Goal: Browse casually: Explore the website without a specific task or goal

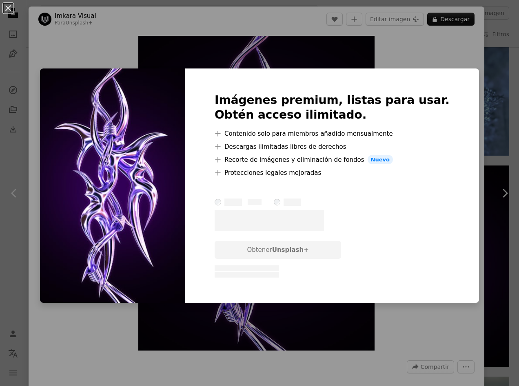
scroll to position [41, 0]
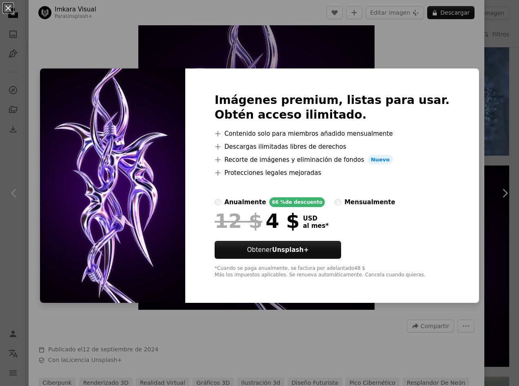
click at [405, 44] on div "An X shape Imágenes premium, listas para usar. Obtén acceso ilimitado. A plus s…" at bounding box center [259, 193] width 519 height 386
click at [405, 44] on div "Zoom in" at bounding box center [256, 152] width 455 height 323
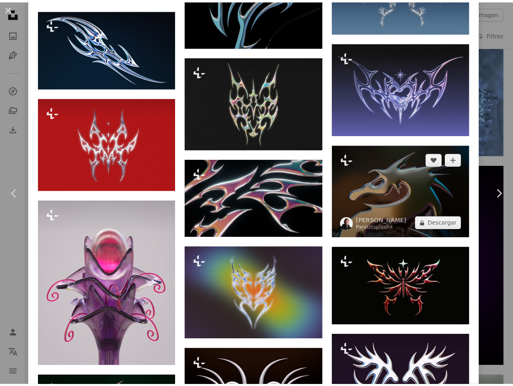
scroll to position [979, 0]
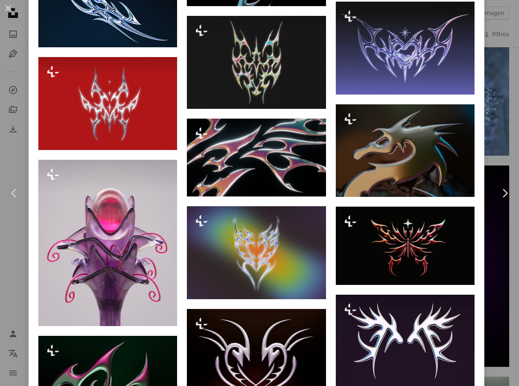
click at [482, 166] on div "An X shape Chevron left Chevron right Imkara Visual Para Unsplash+ A heart A pl…" at bounding box center [259, 193] width 519 height 386
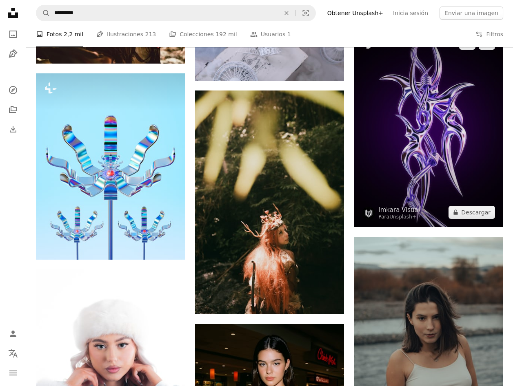
scroll to position [4635, 0]
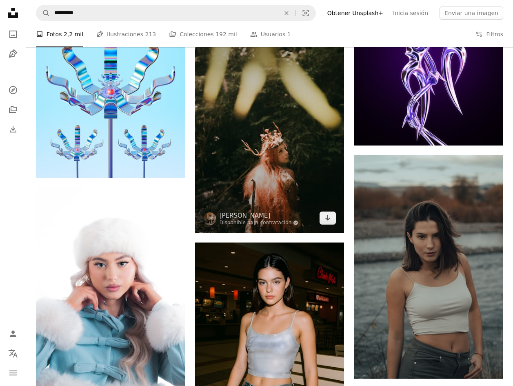
click at [290, 141] on img at bounding box center [269, 121] width 149 height 224
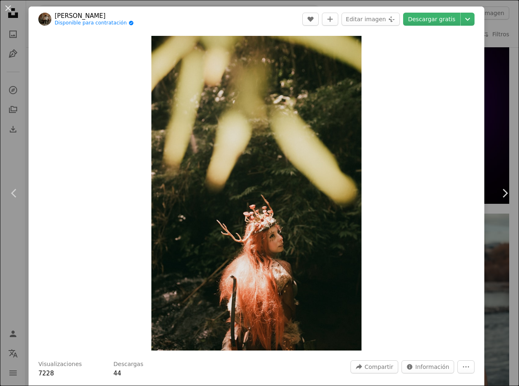
click at [491, 86] on div "An X shape Chevron left Chevron right [PERSON_NAME] Disponible para contratació…" at bounding box center [259, 193] width 519 height 386
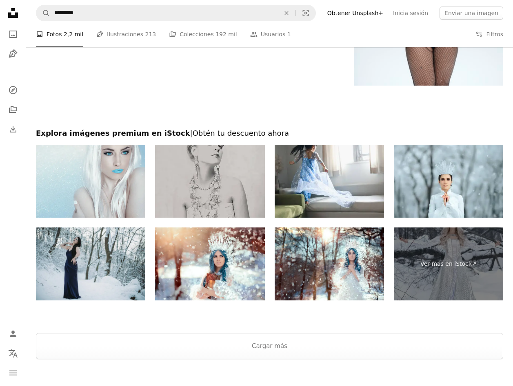
scroll to position [5680, 0]
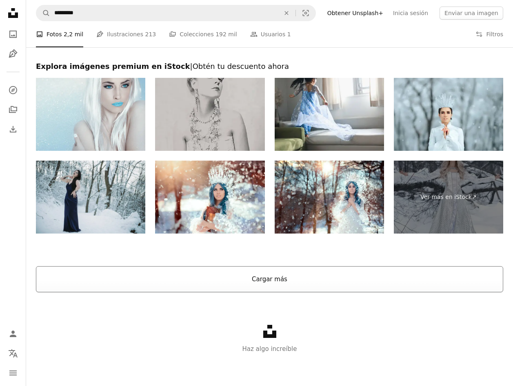
click at [178, 275] on button "Cargar más" at bounding box center [269, 279] width 467 height 26
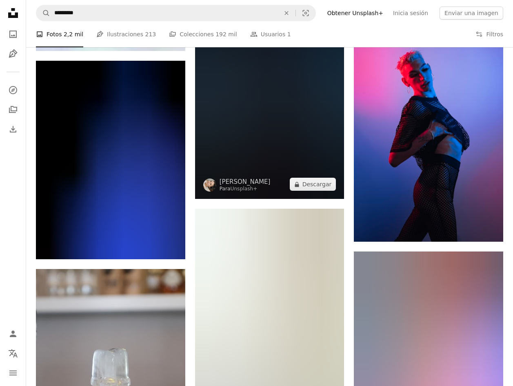
scroll to position [7270, 0]
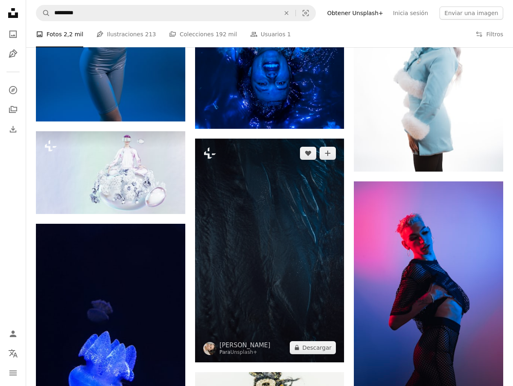
click at [330, 238] on img at bounding box center [269, 251] width 149 height 224
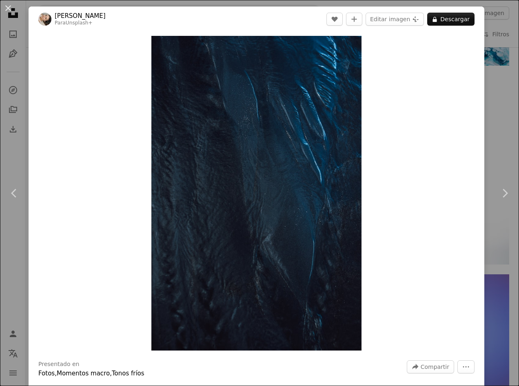
click at [490, 91] on div "An X shape Chevron left Chevron right [PERSON_NAME] Para Unsplash+ A heart A pl…" at bounding box center [259, 193] width 519 height 386
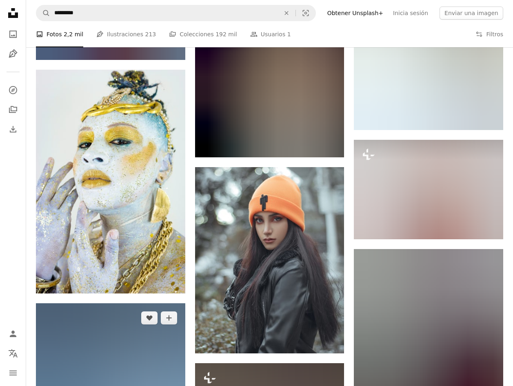
scroll to position [5558, 0]
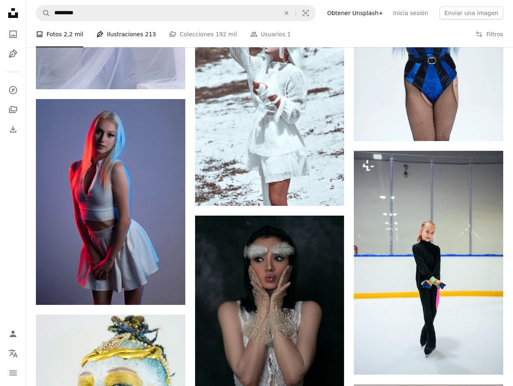
click at [133, 33] on link "Pen Tool Ilustraciones 213" at bounding box center [126, 34] width 60 height 26
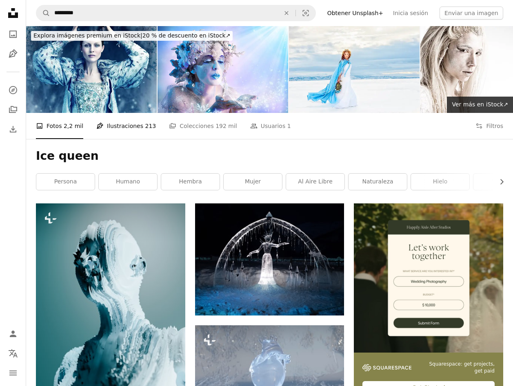
click at [133, 33] on span "Explora imágenes premium en iStock | 20 % de descuento en iStock ↗" at bounding box center [131, 35] width 197 height 7
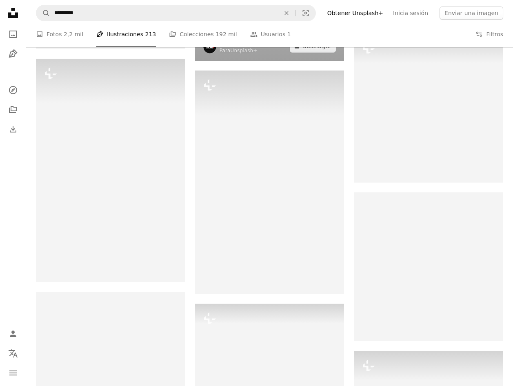
scroll to position [938, 0]
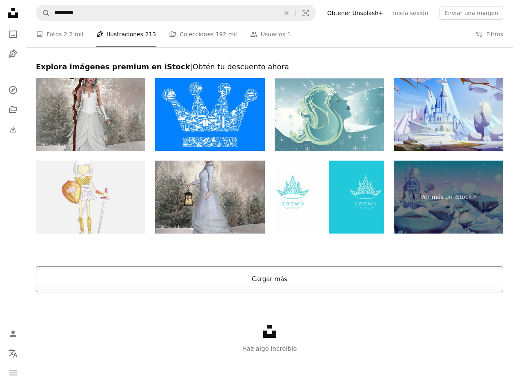
click at [272, 274] on button "Cargar más" at bounding box center [269, 279] width 467 height 26
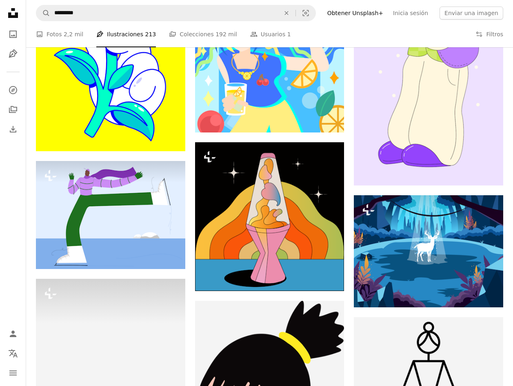
scroll to position [8521, 0]
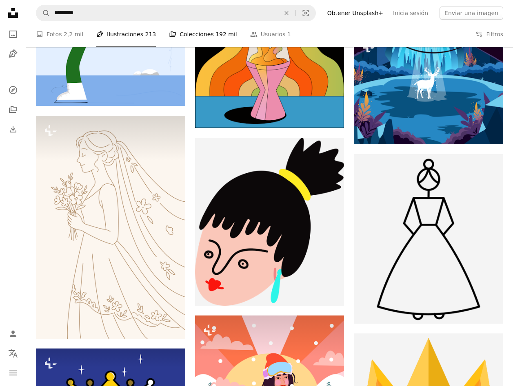
click at [197, 41] on link "A stack of folders Colecciones 192 mil" at bounding box center [203, 34] width 68 height 26
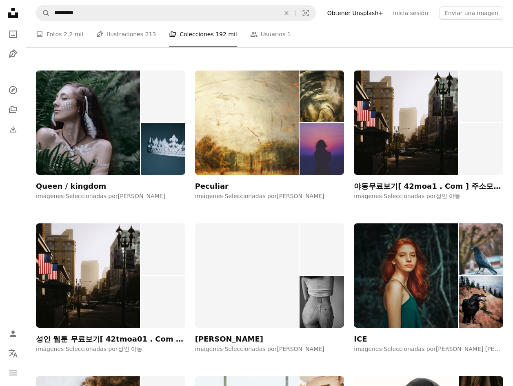
scroll to position [2773, 0]
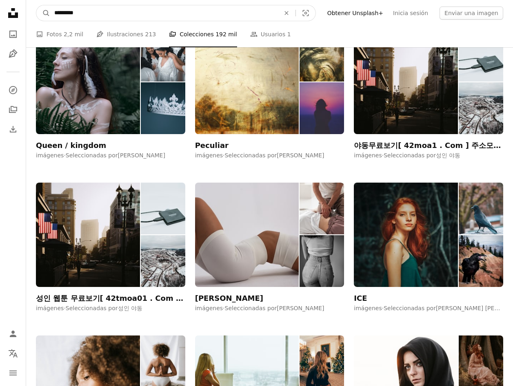
click at [95, 15] on input "*********" at bounding box center [163, 12] width 227 height 15
type input "***"
click button "A magnifying glass" at bounding box center [43, 12] width 14 height 15
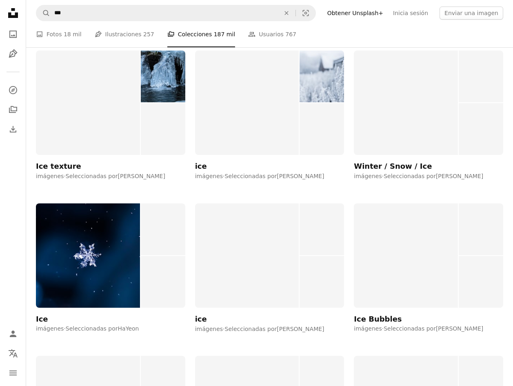
scroll to position [1876, 0]
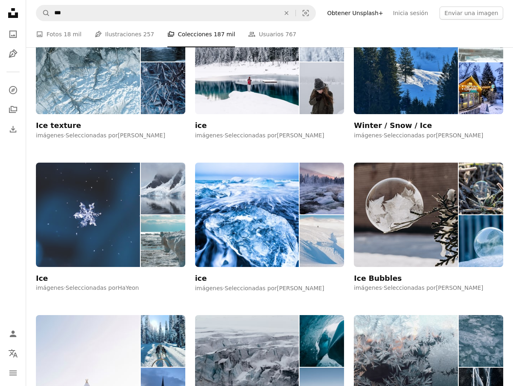
click at [69, 226] on img at bounding box center [88, 215] width 104 height 104
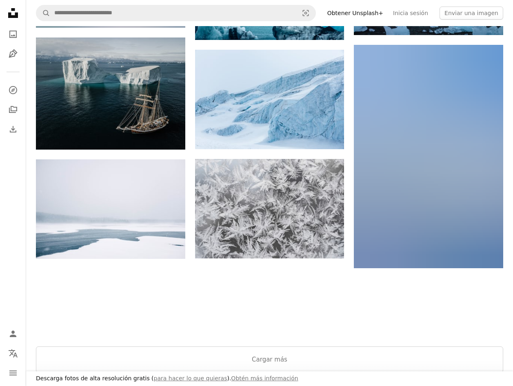
scroll to position [897, 0]
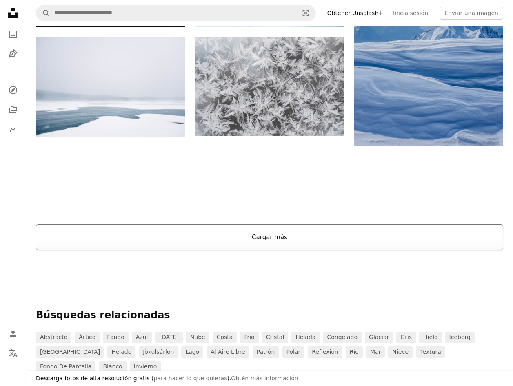
click at [302, 235] on button "Cargar más" at bounding box center [269, 237] width 467 height 26
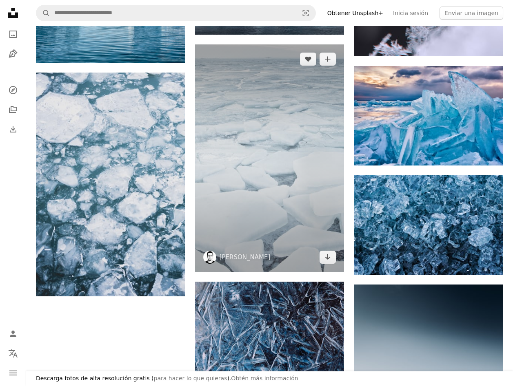
scroll to position [1427, 0]
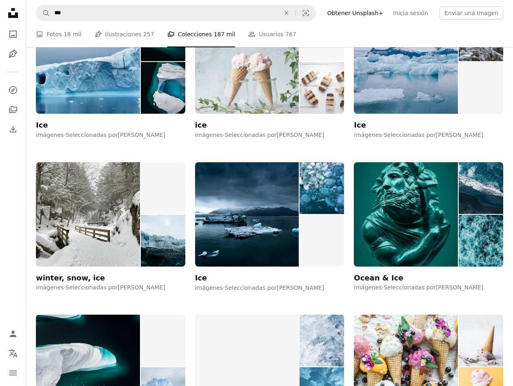
scroll to position [4485, 0]
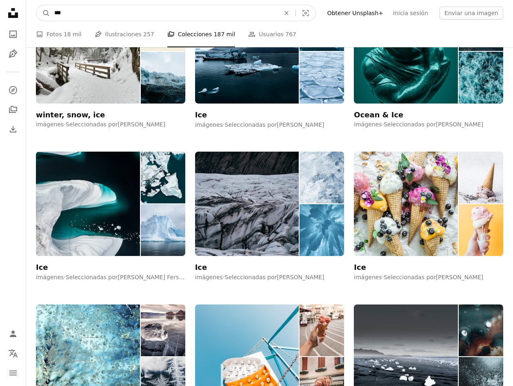
click at [112, 14] on input "***" at bounding box center [163, 12] width 227 height 15
drag, startPoint x: 89, startPoint y: 18, endPoint x: 64, endPoint y: 15, distance: 25.4
click at [70, 16] on input "***" at bounding box center [163, 12] width 227 height 15
type input "**********"
click button "A magnifying glass" at bounding box center [43, 12] width 14 height 15
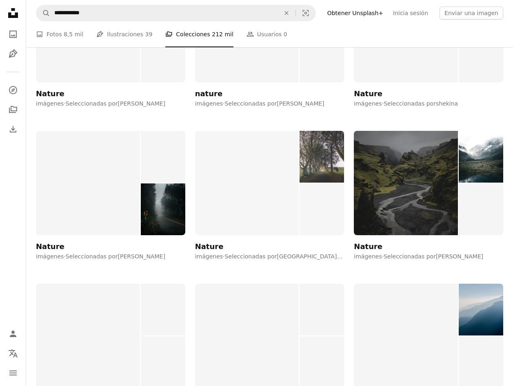
scroll to position [7381, 0]
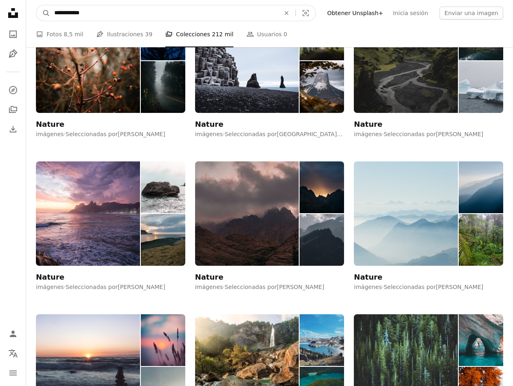
click at [140, 13] on input "**********" at bounding box center [163, 12] width 227 height 15
click at [128, 18] on input "**********" at bounding box center [163, 12] width 227 height 15
click at [56, 16] on input "**********" at bounding box center [163, 12] width 227 height 15
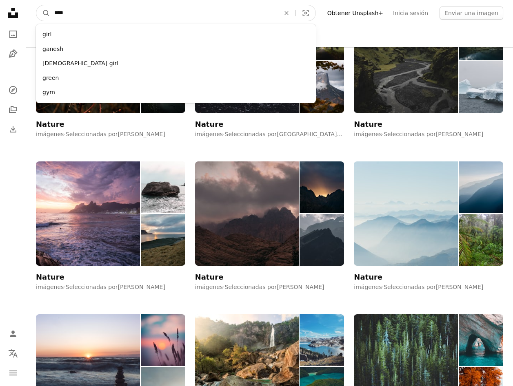
type input "*****"
click button "A magnifying glass" at bounding box center [43, 12] width 14 height 15
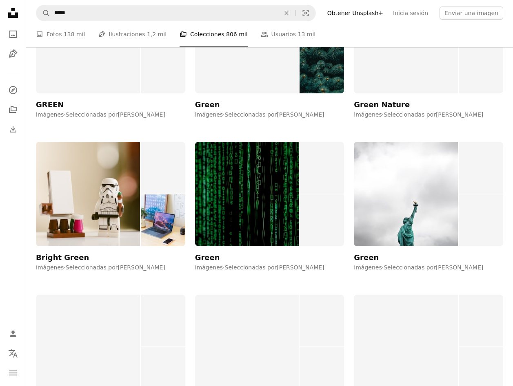
scroll to position [2365, 0]
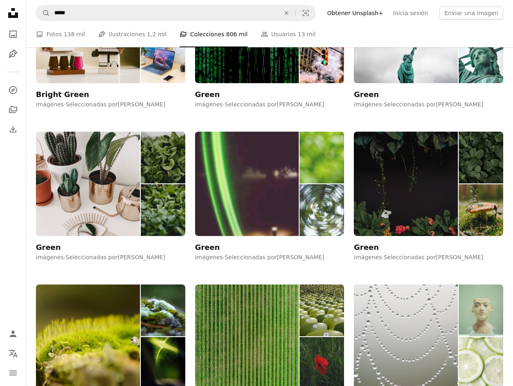
click at [241, 170] on img at bounding box center [247, 184] width 104 height 104
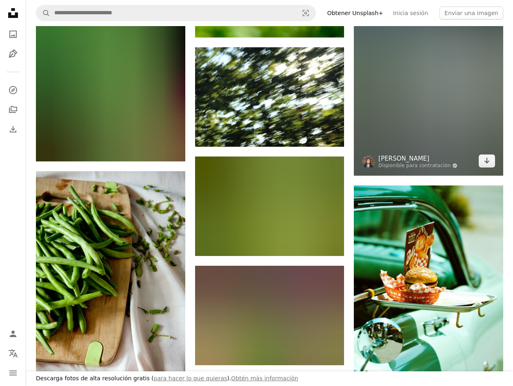
scroll to position [163, 0]
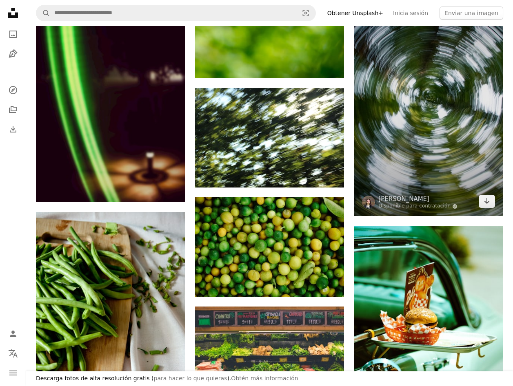
click at [404, 124] on img at bounding box center [428, 97] width 149 height 237
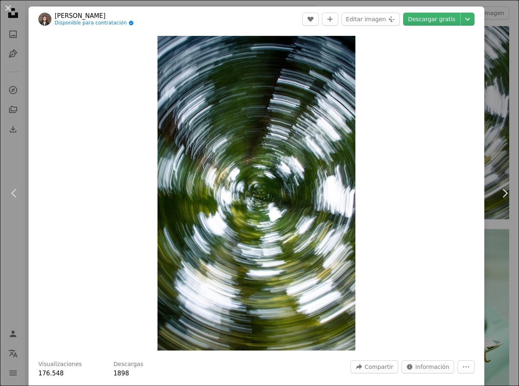
click at [482, 95] on div "An X shape Chevron left Chevron right [PERSON_NAME] Disponible para contratació…" at bounding box center [259, 193] width 519 height 386
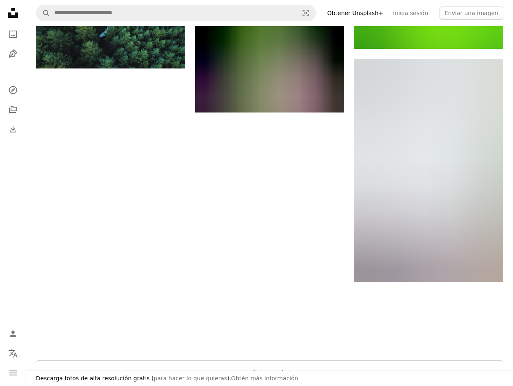
scroll to position [1264, 0]
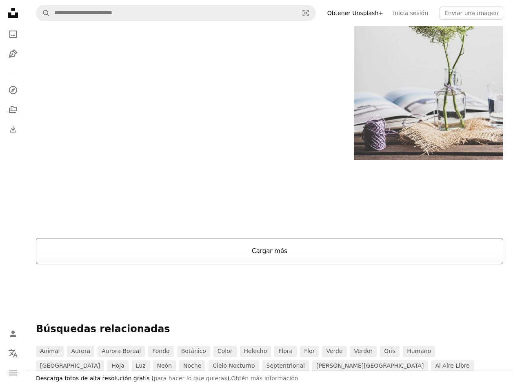
click at [270, 256] on button "Cargar más" at bounding box center [269, 251] width 467 height 26
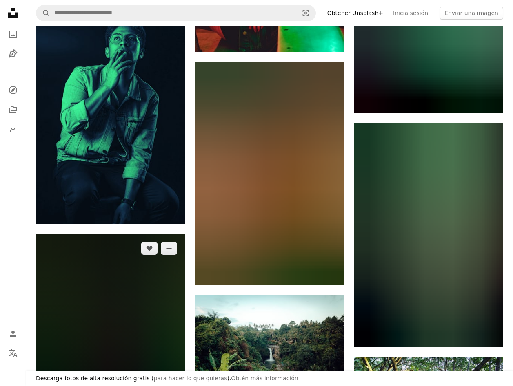
scroll to position [2039, 0]
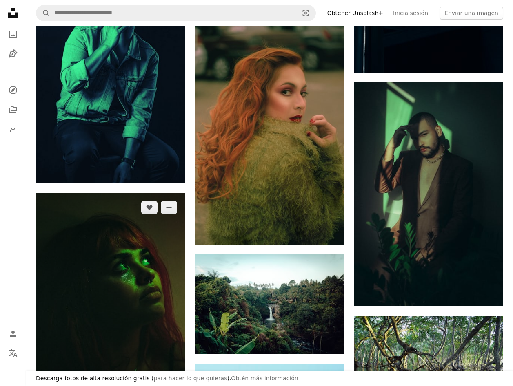
click at [123, 276] on img at bounding box center [110, 304] width 149 height 223
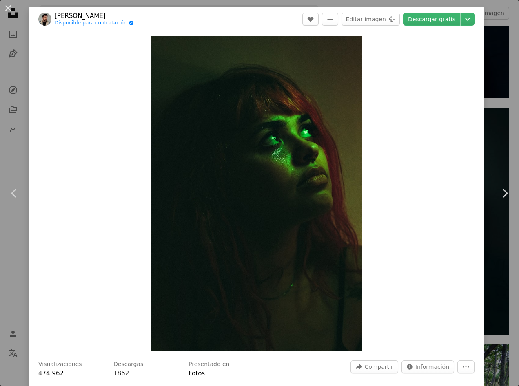
click at [15, 235] on div "An X shape Chevron left Chevron right [PERSON_NAME] Disponible para contratació…" at bounding box center [259, 193] width 519 height 386
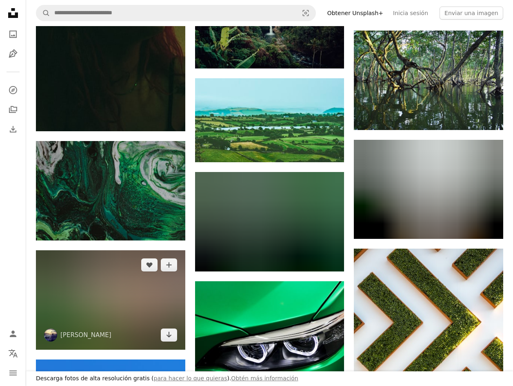
scroll to position [2365, 0]
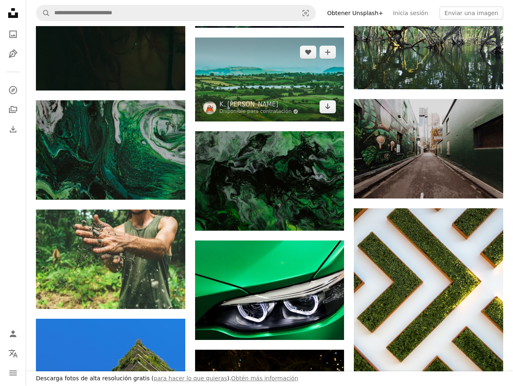
click at [251, 82] on img at bounding box center [269, 80] width 149 height 84
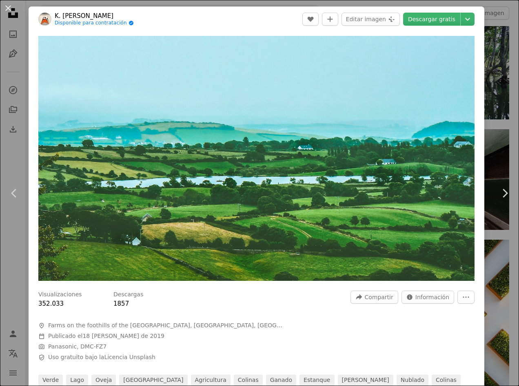
click at [23, 139] on div "An X shape Chevron left Chevron right K. [PERSON_NAME] Disponible para contrata…" at bounding box center [259, 193] width 519 height 386
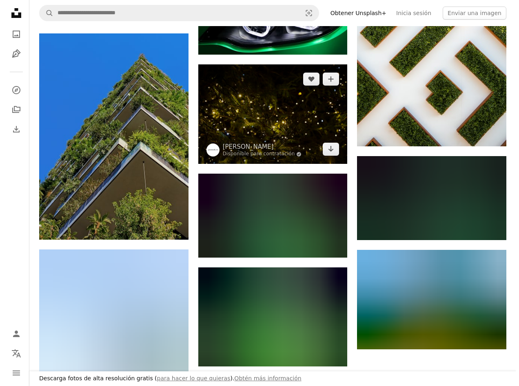
scroll to position [2691, 0]
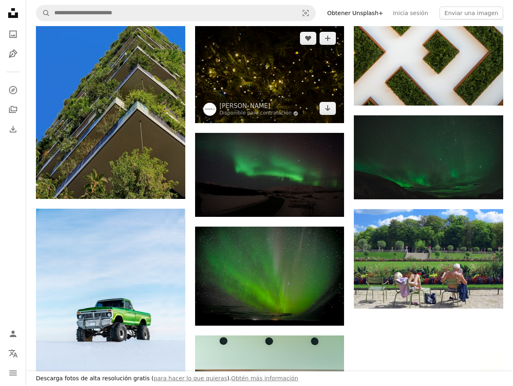
click at [276, 72] on img at bounding box center [269, 73] width 149 height 99
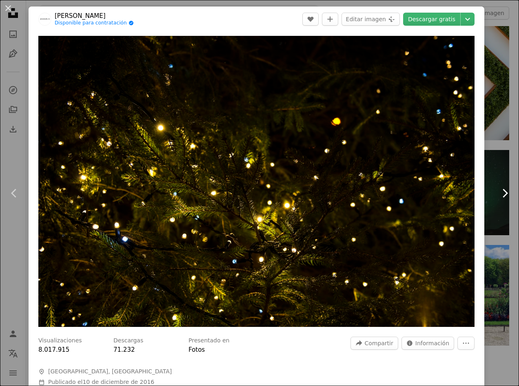
click at [491, 209] on link "Chevron right" at bounding box center [504, 193] width 29 height 78
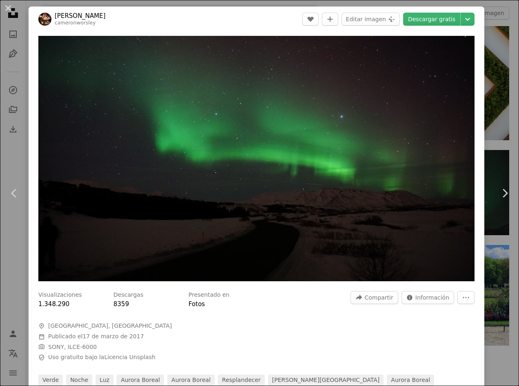
click at [486, 88] on div "An X shape Chevron left Chevron right [PERSON_NAME] cameronworsley A heart A pl…" at bounding box center [259, 193] width 519 height 386
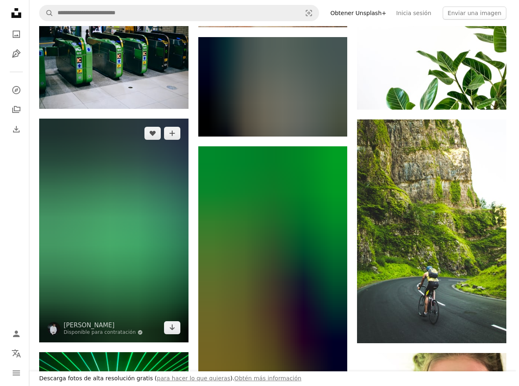
scroll to position [3140, 0]
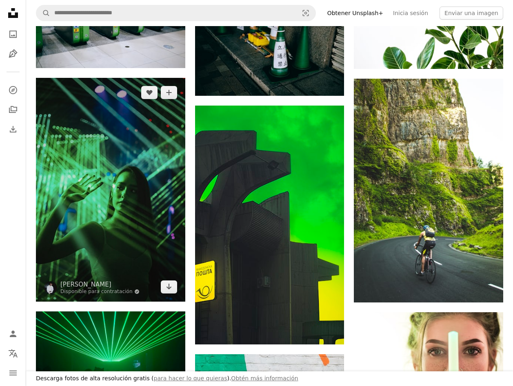
click at [91, 179] on img at bounding box center [110, 189] width 149 height 223
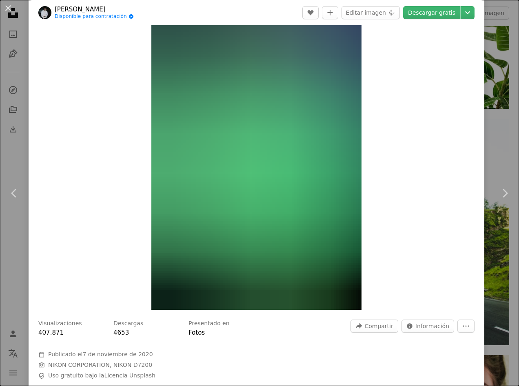
scroll to position [82, 0]
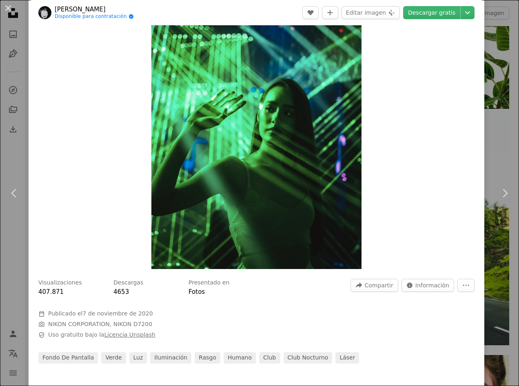
click at [121, 338] on link "Licencia Unsplash" at bounding box center [129, 335] width 51 height 7
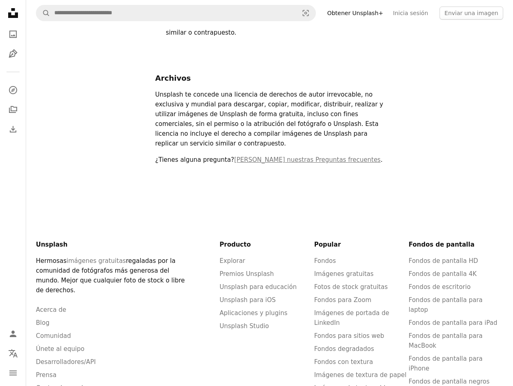
scroll to position [210, 0]
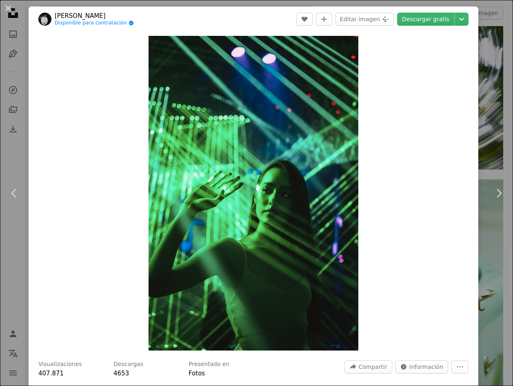
scroll to position [3140, 0]
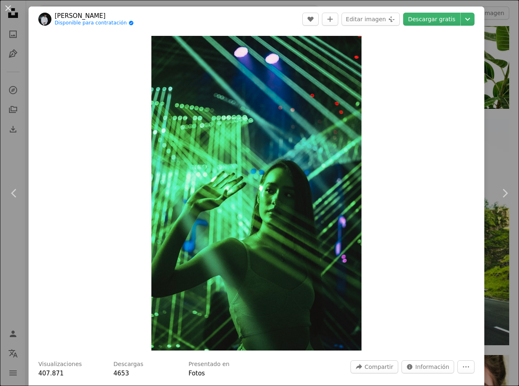
click at [505, 122] on div "An X shape Chevron left Chevron right Tan Kaninthanond Disponible para contrata…" at bounding box center [259, 193] width 519 height 386
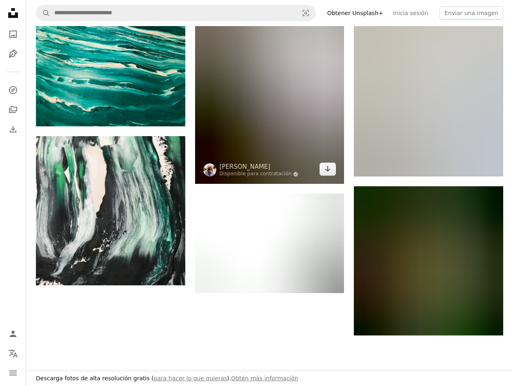
scroll to position [4322, 0]
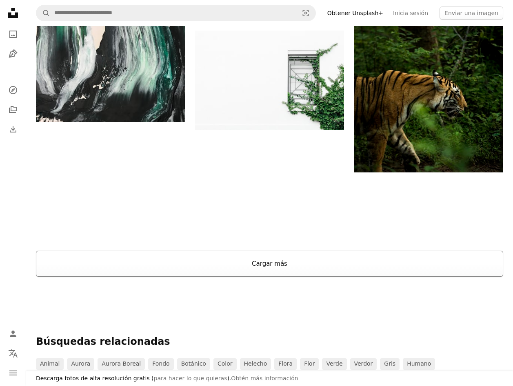
click at [250, 270] on button "Cargar más" at bounding box center [269, 264] width 467 height 26
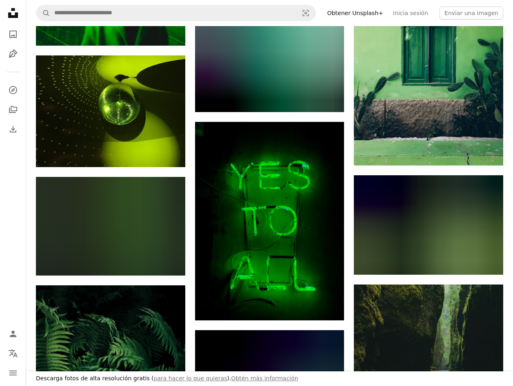
scroll to position [6239, 0]
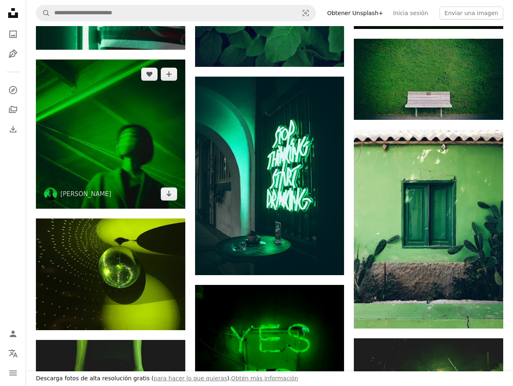
click at [105, 124] on img at bounding box center [110, 134] width 149 height 149
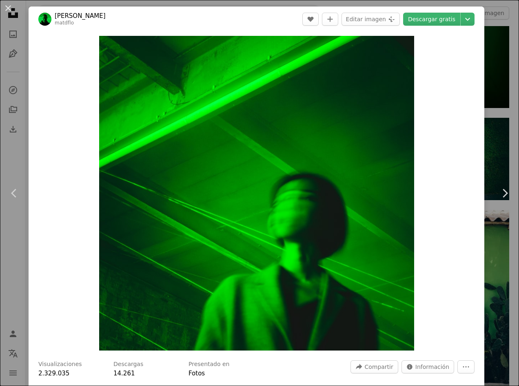
click at [497, 135] on div "An X shape Chevron left Chevron right [PERSON_NAME] matdflo A heart A plus sign…" at bounding box center [259, 193] width 519 height 386
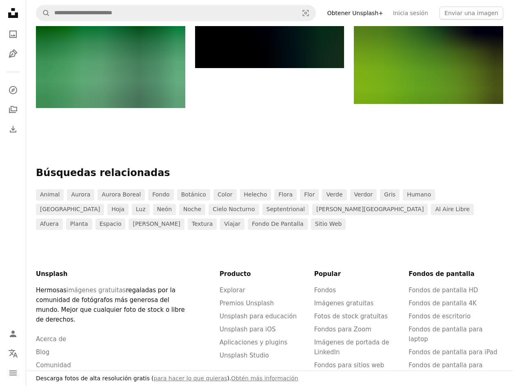
scroll to position [7421, 0]
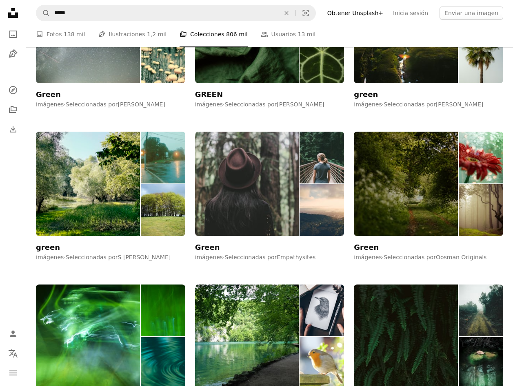
scroll to position [3058, 0]
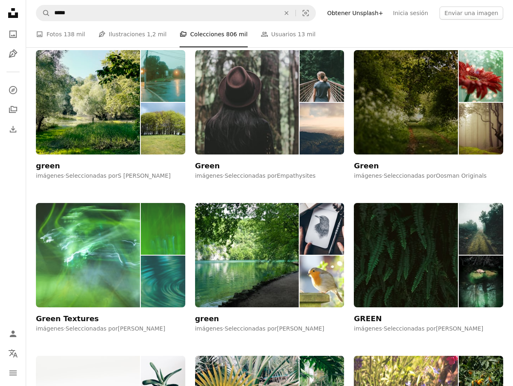
click at [118, 254] on img at bounding box center [88, 255] width 104 height 104
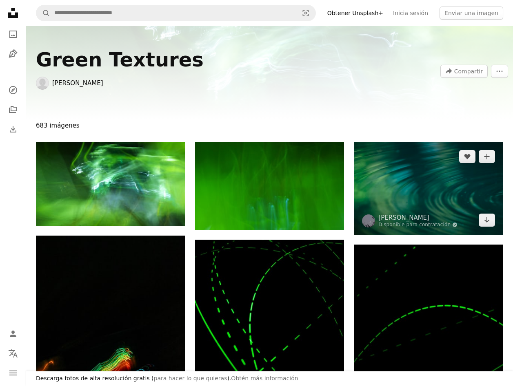
click at [437, 179] on img at bounding box center [428, 188] width 149 height 93
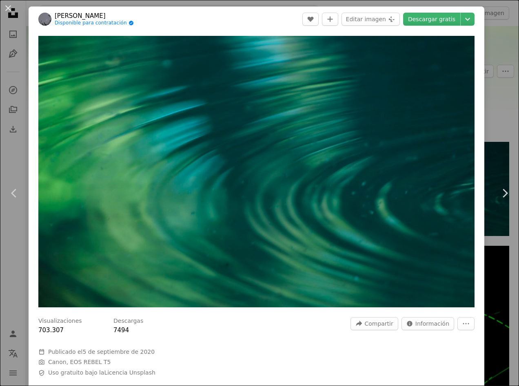
click at [491, 101] on div "An X shape Chevron left Chevron right [PERSON_NAME] Disponible para contratació…" at bounding box center [259, 193] width 519 height 386
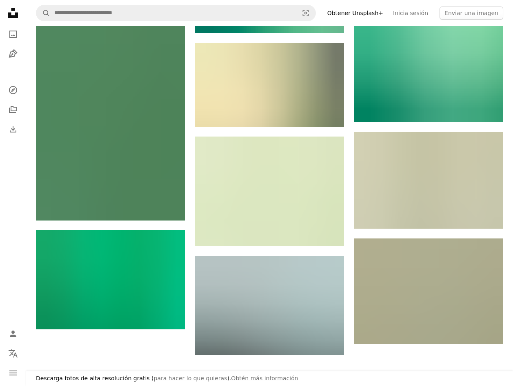
scroll to position [1060, 0]
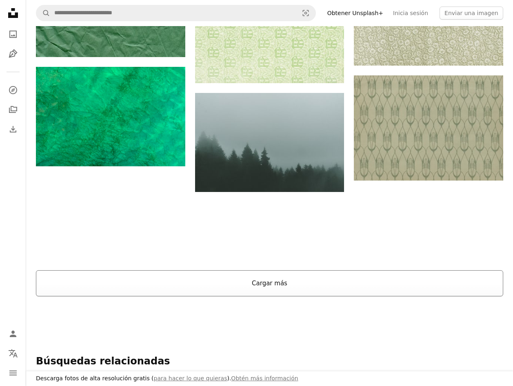
click at [298, 290] on button "Cargar más" at bounding box center [269, 283] width 467 height 26
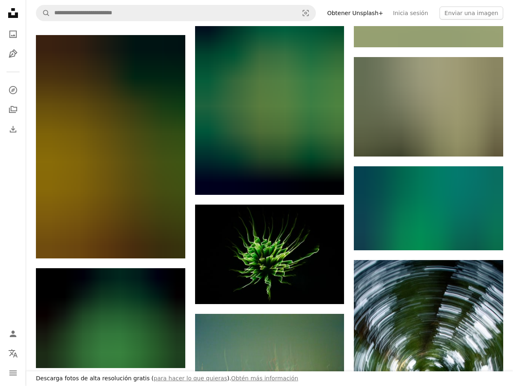
scroll to position [6932, 0]
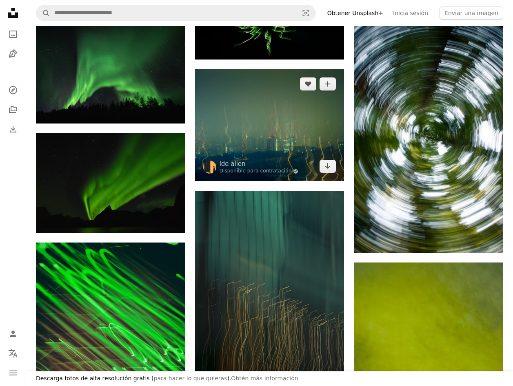
click at [267, 135] on img at bounding box center [269, 125] width 149 height 112
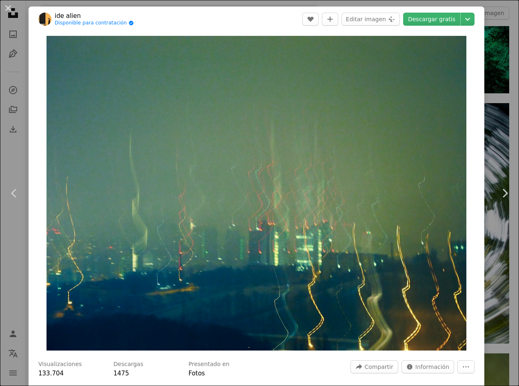
click at [495, 97] on div "An X shape Chevron left Chevron right ide alien Disponible para contratación A …" at bounding box center [259, 193] width 519 height 386
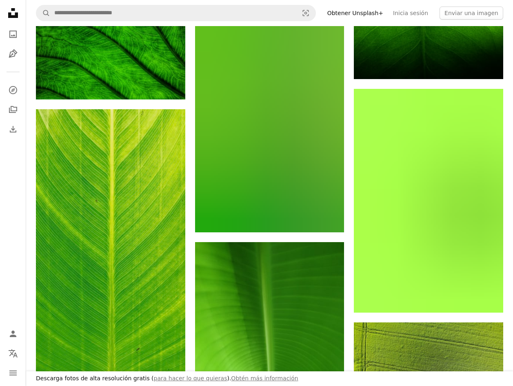
scroll to position [9949, 0]
